Goal: Find specific page/section: Find specific page/section

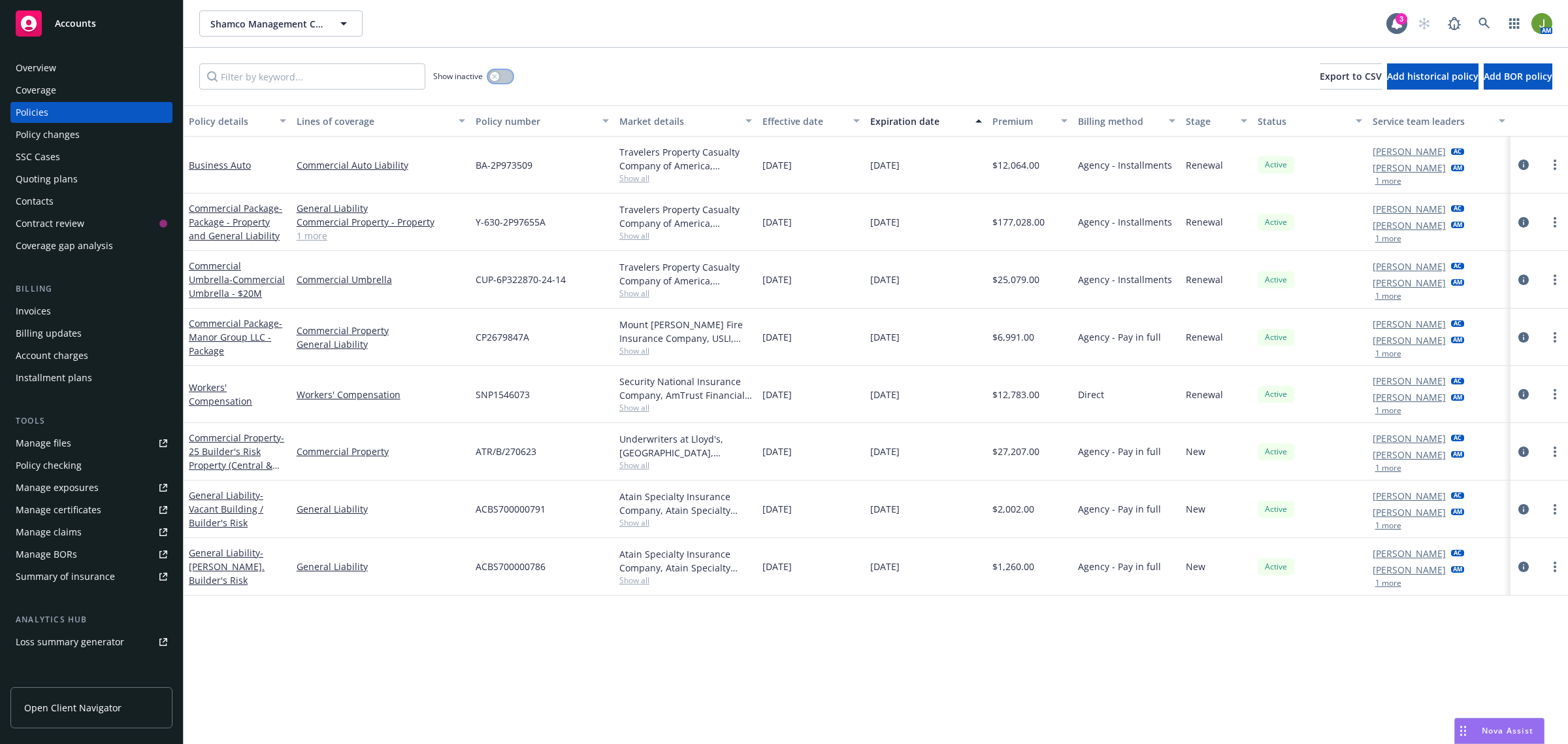
click at [510, 79] on button "button" at bounding box center [500, 76] width 25 height 13
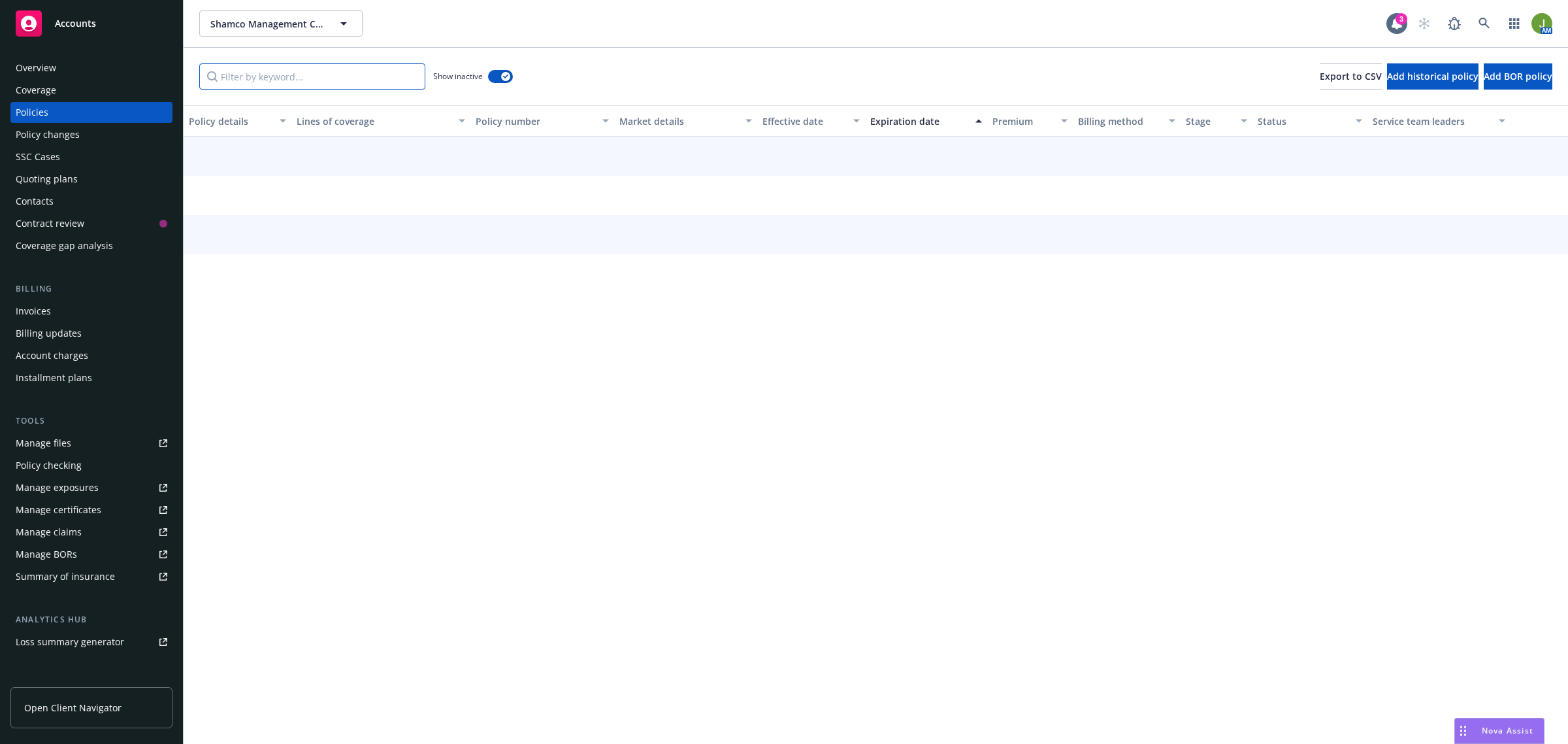
click at [299, 79] on input "Filter by keyword..." at bounding box center [312, 76] width 226 height 26
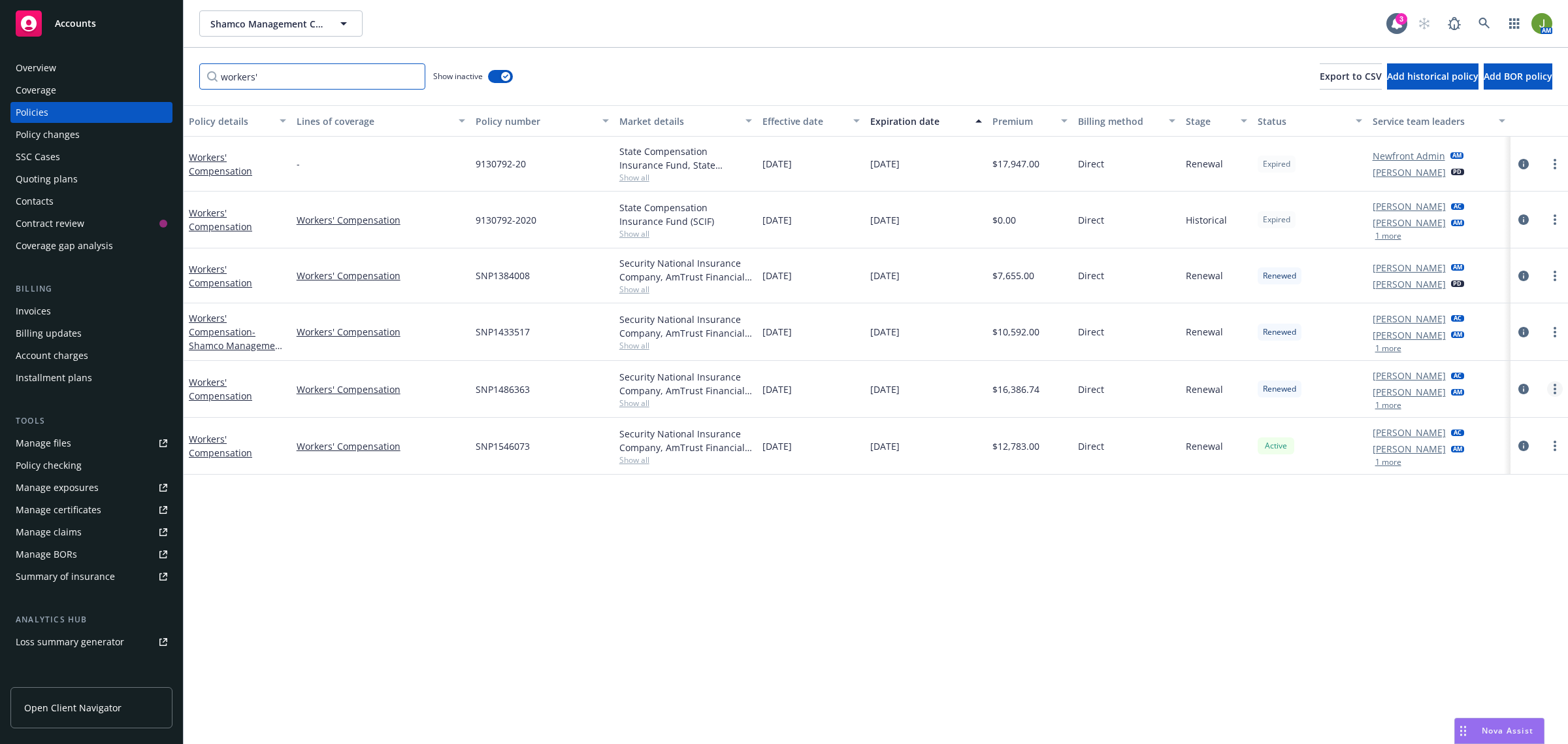
type input "workers'"
click at [1554, 388] on icon "more" at bounding box center [1555, 389] width 3 height 10
click at [1488, 574] on link "Copy logging email" at bounding box center [1486, 573] width 154 height 26
